Goal: Navigation & Orientation: Find specific page/section

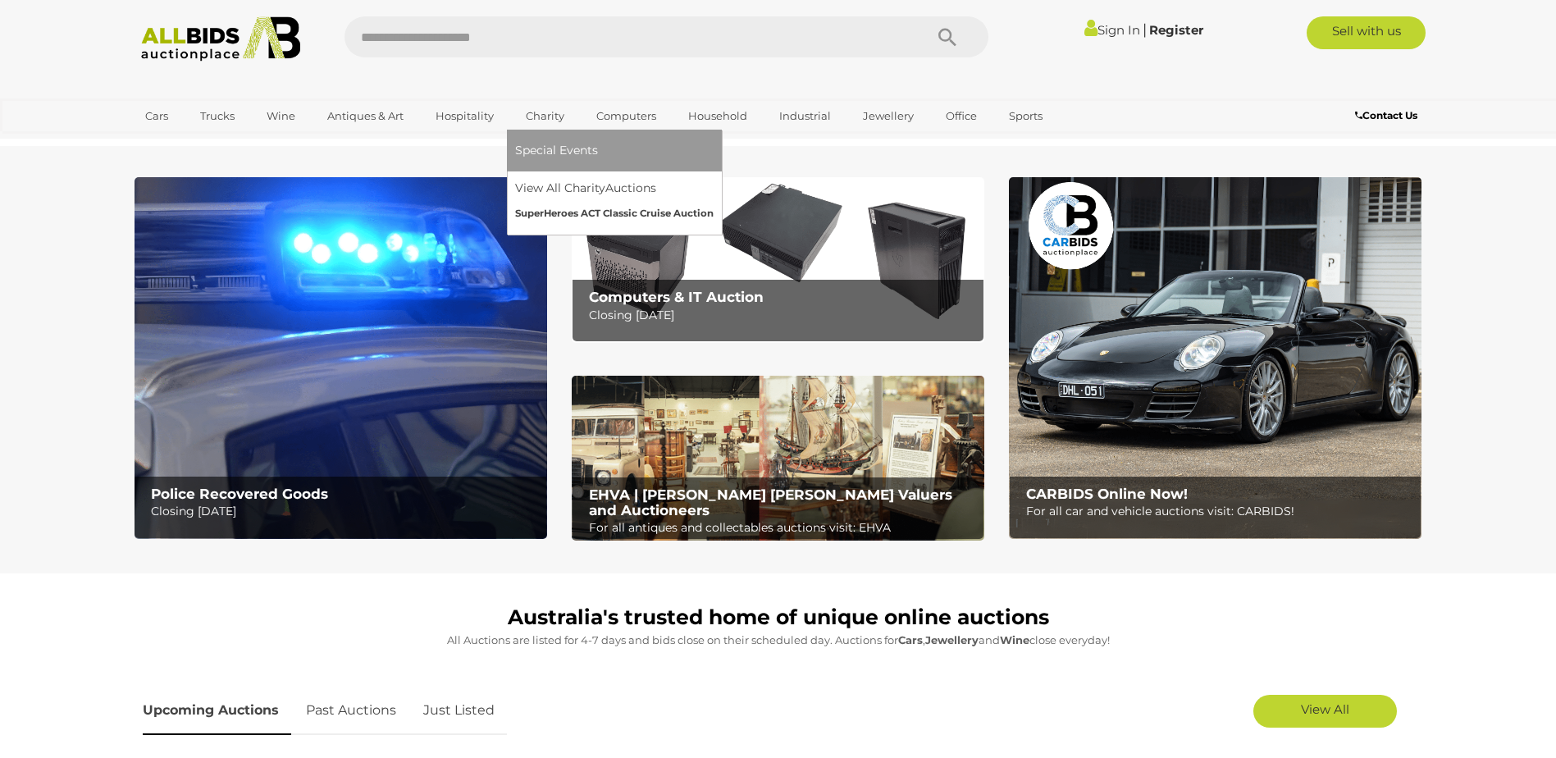
click at [557, 216] on link "SuperHeroes ACT Classic Cruise Auction" at bounding box center [614, 213] width 198 height 25
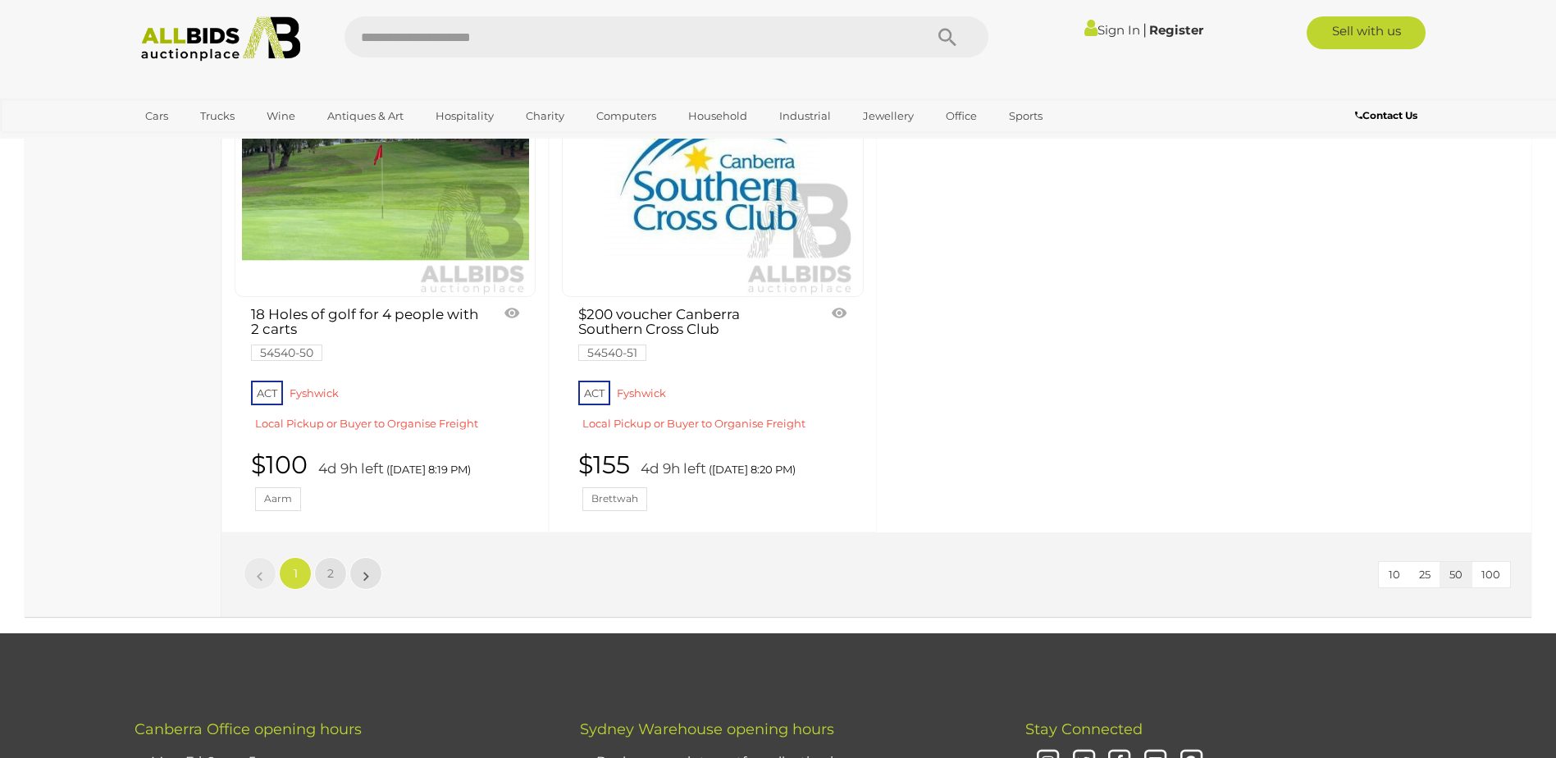
scroll to position [6780, 0]
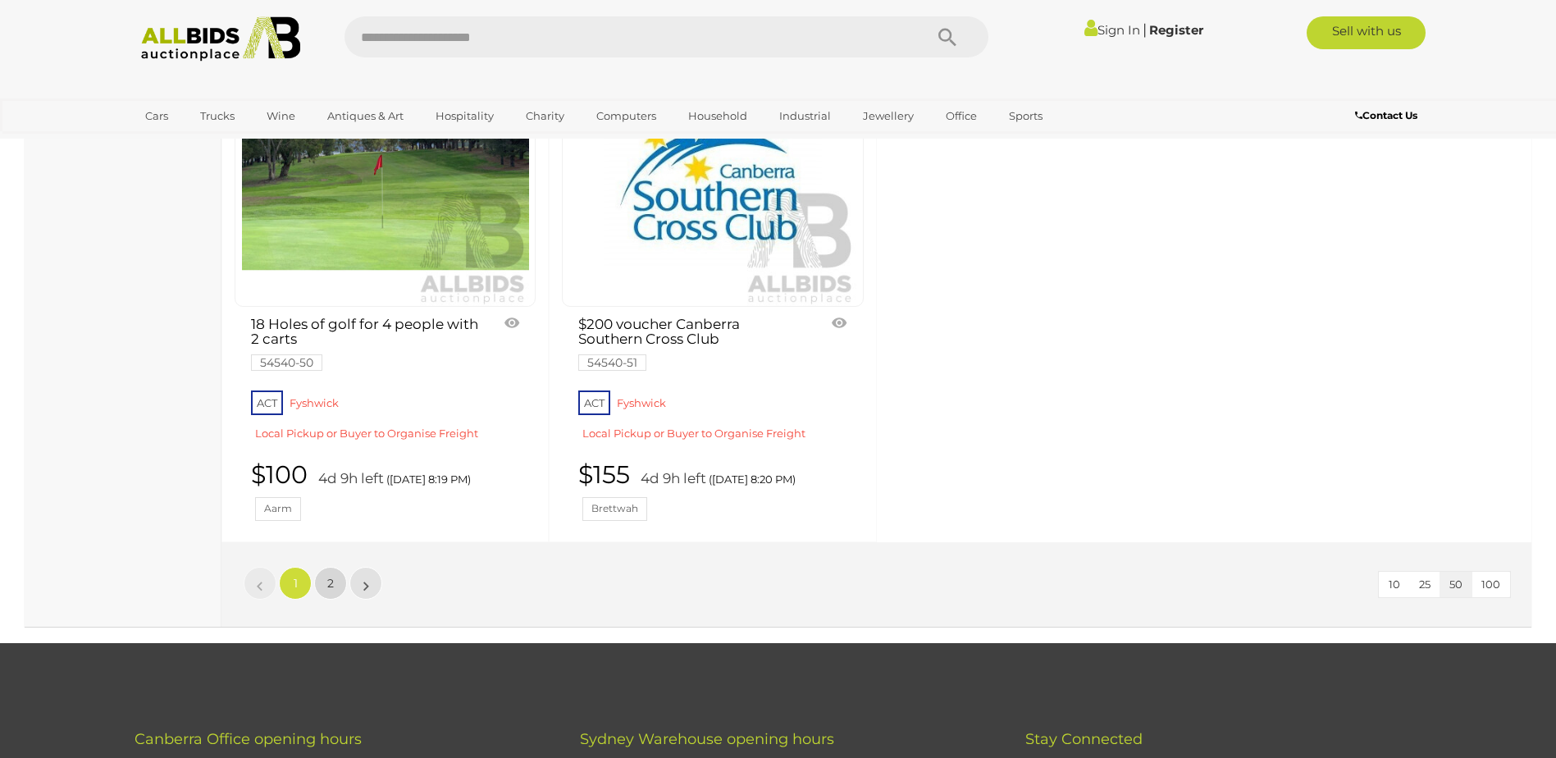
click at [326, 567] on link "2" at bounding box center [330, 583] width 33 height 33
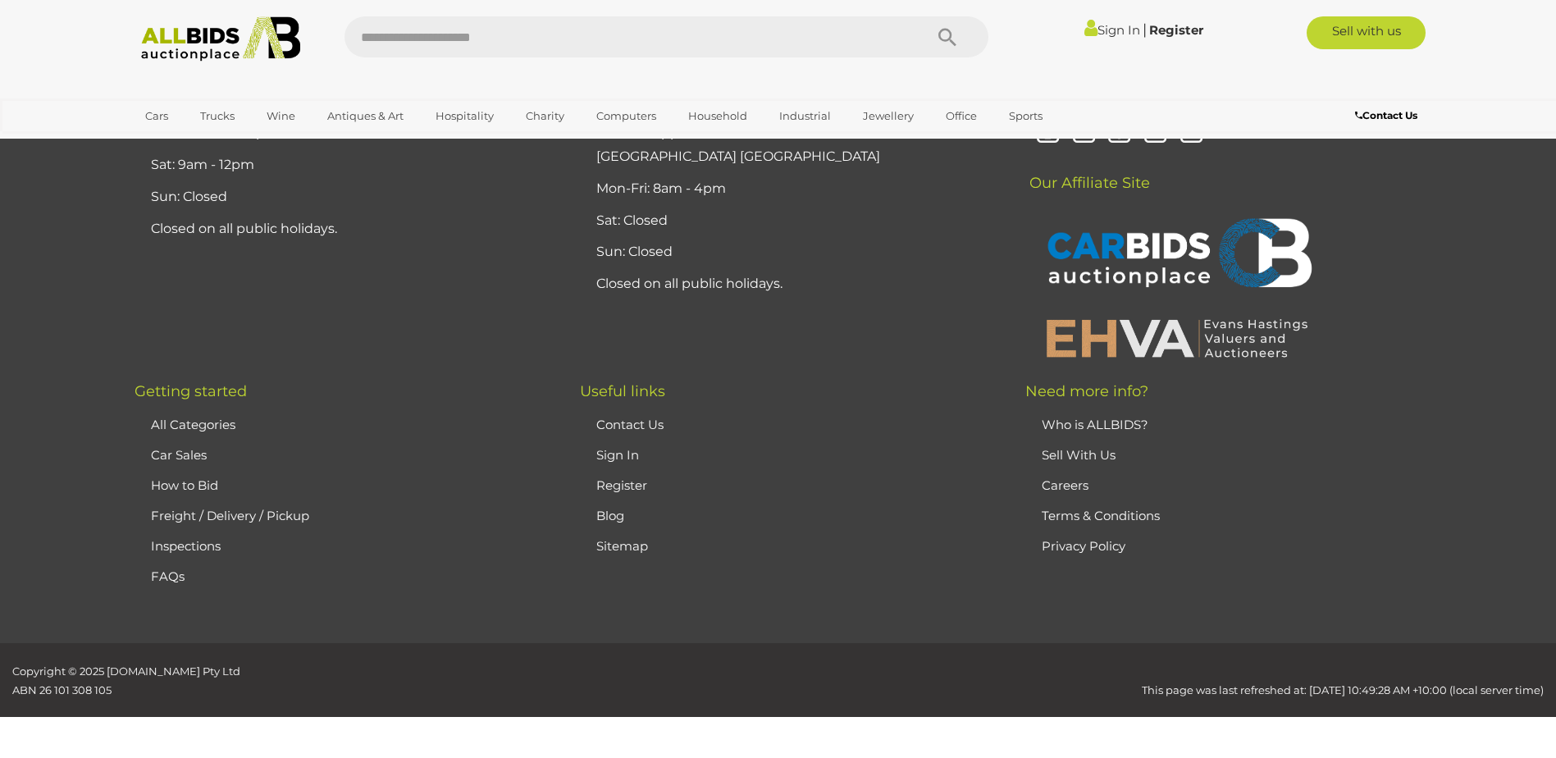
scroll to position [80, 0]
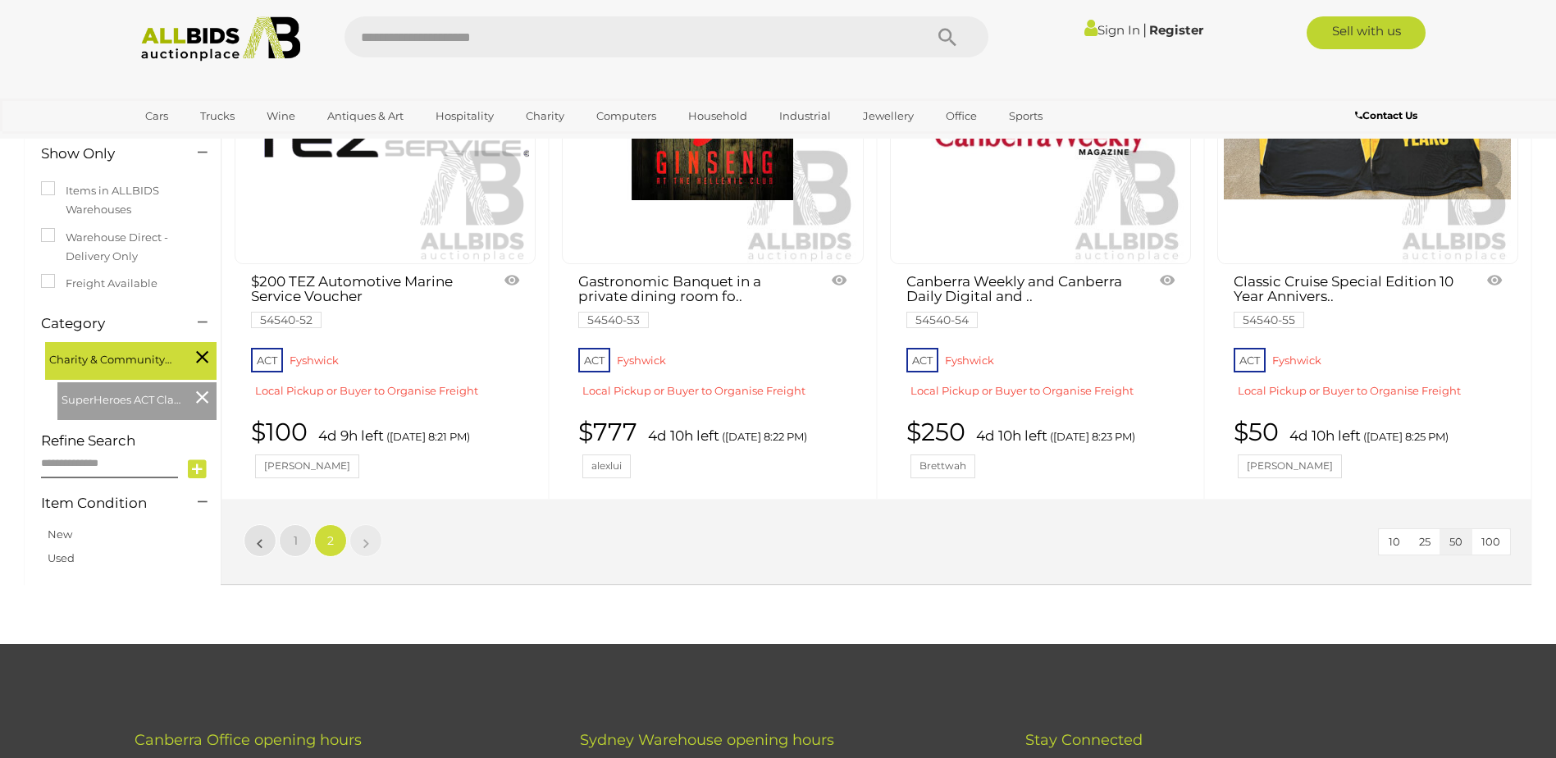
scroll to position [299, 0]
